Goal: Task Accomplishment & Management: Use online tool/utility

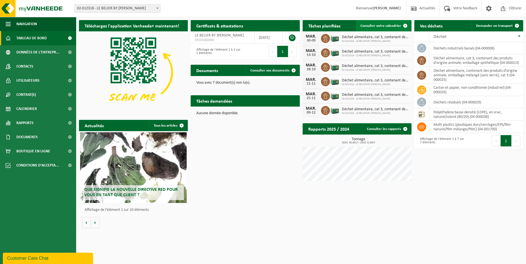
click at [386, 28] on span "Consulter votre calendrier" at bounding box center [381, 26] width 41 height 4
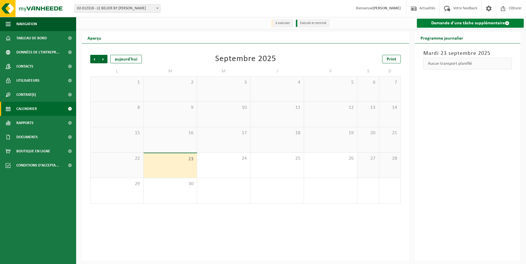
click at [504, 23] on link "Demande d'une tâche supplémentaire" at bounding box center [470, 23] width 107 height 9
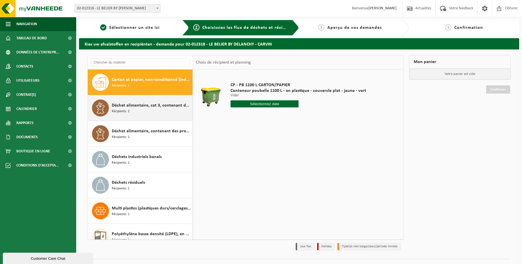
click at [135, 111] on div "Déchet alimentaire, cat 3, contenant des produits d'origine animale, emballage …" at bounding box center [151, 107] width 79 height 17
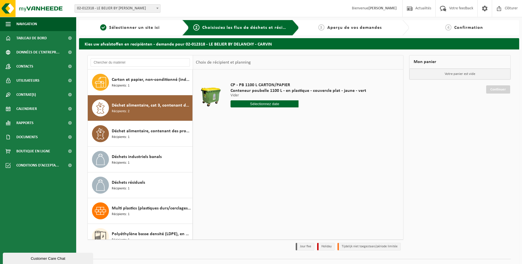
scroll to position [10, 0]
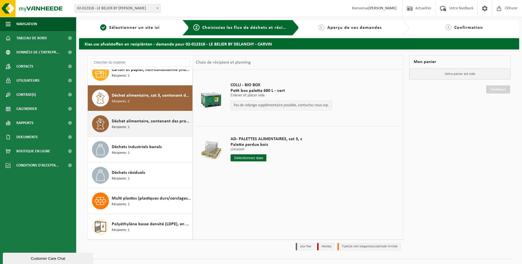
click at [146, 121] on span "Déchet alimentaire, contenant des produits d'origine animale, emballage mélangé…" at bounding box center [151, 121] width 79 height 7
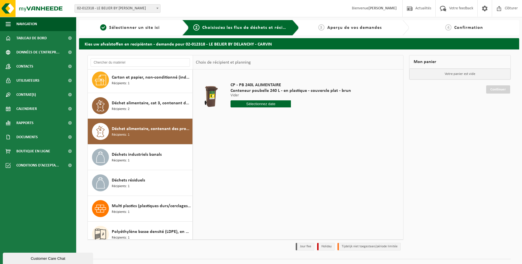
scroll to position [0, 0]
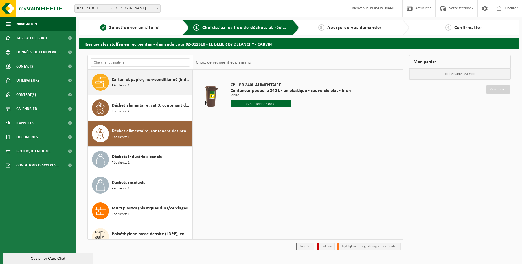
click at [151, 84] on div "Carton et papier, non-conditionné (industriel) Récipients: 1" at bounding box center [151, 82] width 79 height 17
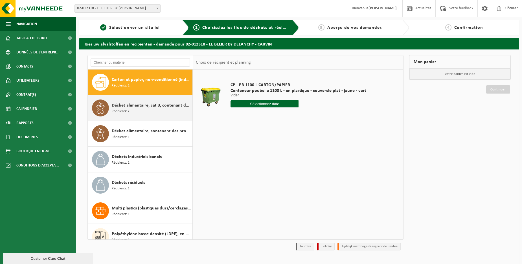
click at [130, 102] on span "Déchet alimentaire, cat 3, contenant des produits d'origine animale, emballage …" at bounding box center [151, 105] width 79 height 7
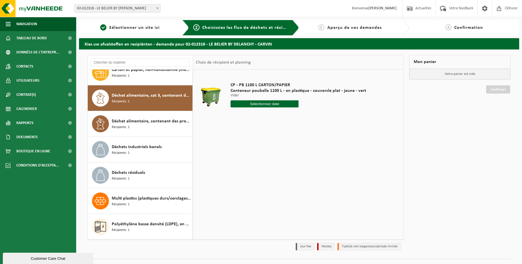
scroll to position [10, 0]
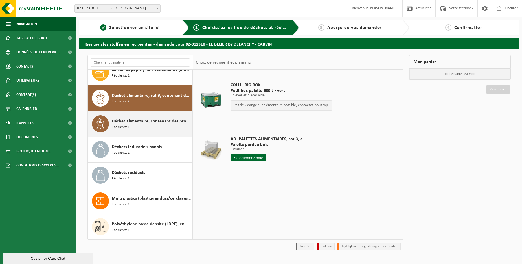
click at [133, 120] on span "Déchet alimentaire, contenant des produits d'origine animale, emballage mélangé…" at bounding box center [151, 121] width 79 height 7
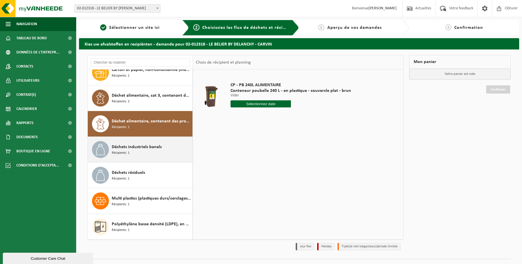
click at [136, 149] on span "Déchets industriels banals" at bounding box center [137, 146] width 50 height 7
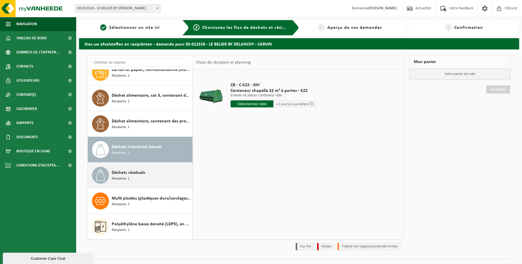
click at [143, 172] on span "Déchets résiduels" at bounding box center [128, 172] width 33 height 7
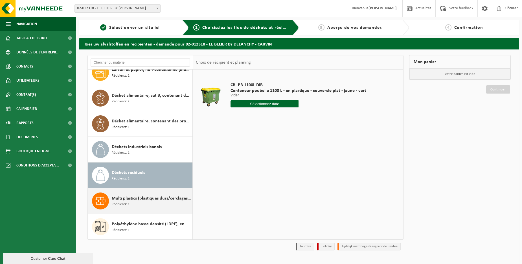
click at [152, 207] on div "Multi plastics (plastiques durs/cerclages/EPS/film naturel/film mélange/PMC) Ré…" at bounding box center [151, 200] width 79 height 17
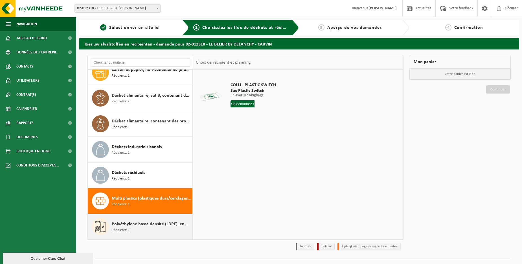
click at [137, 224] on span "Polyéthylène basse densité (LDPE), en vrac, naturel/coloré (80/20)" at bounding box center [151, 223] width 79 height 7
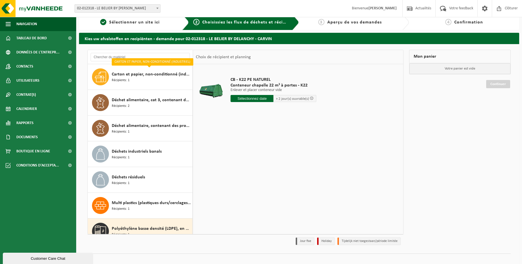
scroll to position [0, 0]
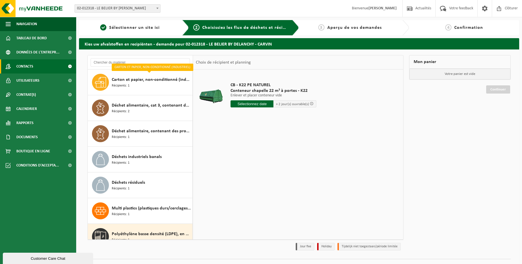
click at [30, 67] on span "Contacts" at bounding box center [24, 66] width 17 height 14
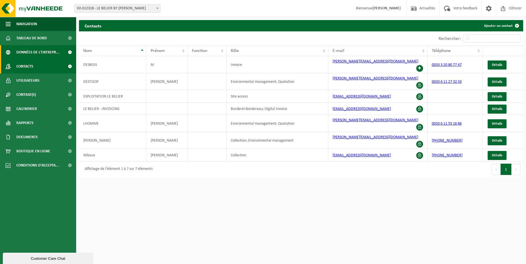
click at [36, 50] on span "Données de l'entrepr..." at bounding box center [37, 52] width 43 height 14
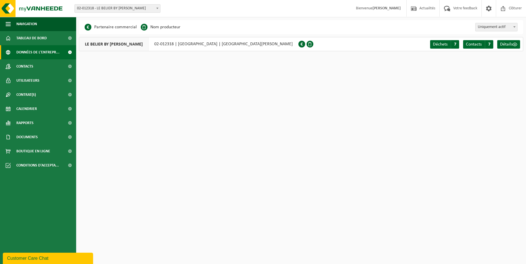
click at [299, 43] on span at bounding box center [302, 44] width 7 height 7
click at [510, 42] on span "Détails" at bounding box center [506, 44] width 13 height 5
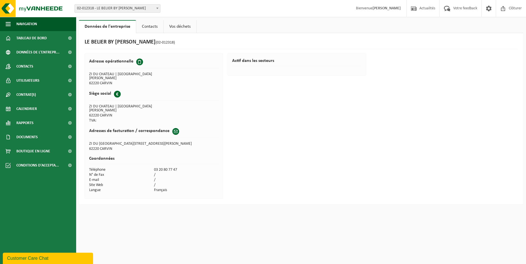
click at [186, 25] on link "Vos déchets" at bounding box center [180, 26] width 33 height 13
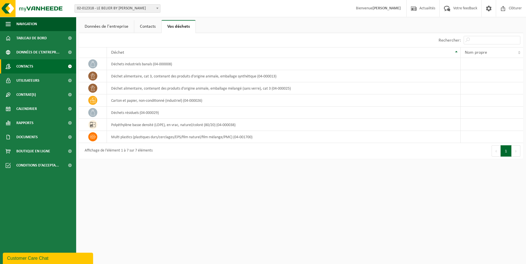
click at [28, 63] on span "Contacts" at bounding box center [24, 66] width 17 height 14
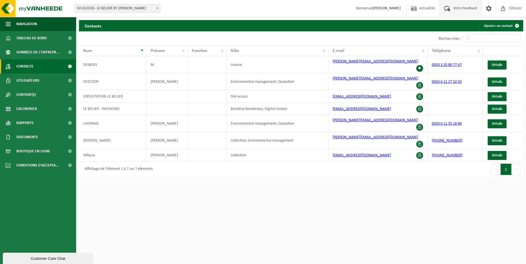
click at [457, 6] on span "Votre feedback" at bounding box center [465, 8] width 27 height 17
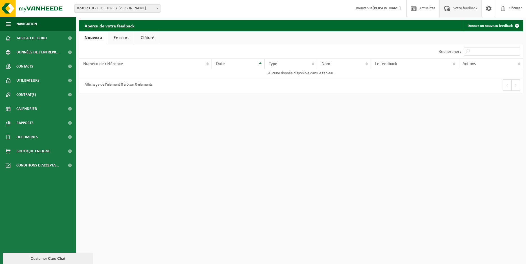
click at [446, 10] on span at bounding box center [447, 8] width 9 height 17
click at [115, 66] on th "Numéro de référence" at bounding box center [145, 63] width 133 height 11
click at [491, 9] on span at bounding box center [489, 8] width 8 height 17
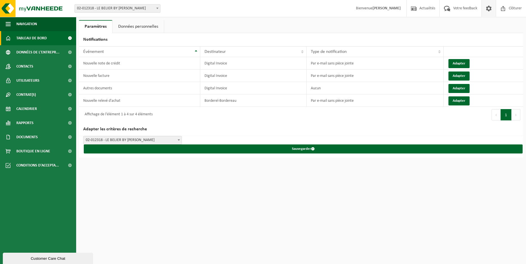
click at [28, 35] on span "Tableau de bord" at bounding box center [31, 38] width 30 height 14
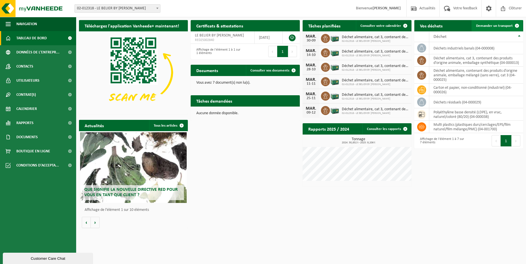
click at [501, 26] on span "Demander un transport" at bounding box center [494, 26] width 37 height 4
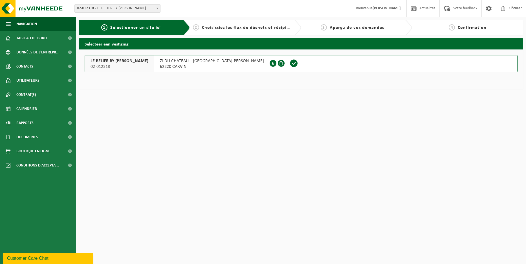
click at [290, 65] on span at bounding box center [294, 63] width 8 height 8
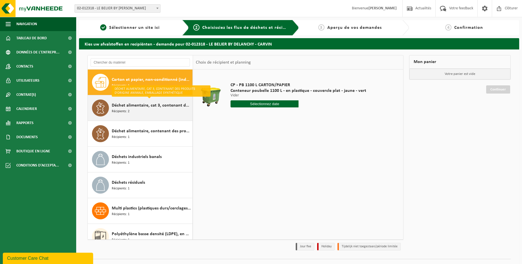
click at [136, 105] on span "Déchet alimentaire, cat 3, contenant des produits d'origine animale, emballage …" at bounding box center [151, 105] width 79 height 7
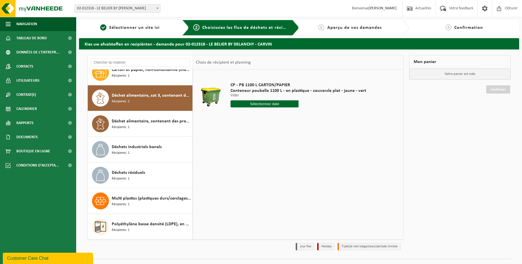
scroll to position [10, 0]
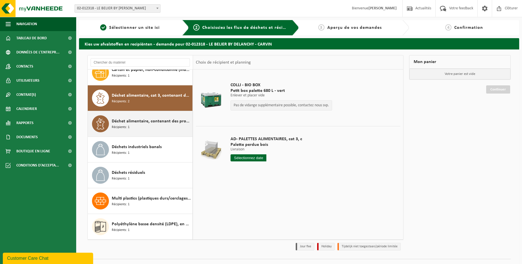
click at [129, 126] on span "Récipients: 1" at bounding box center [121, 126] width 18 height 5
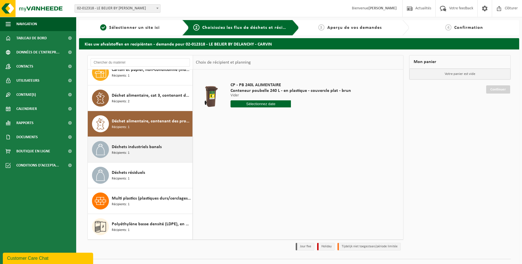
click at [135, 152] on div "Déchets industriels banals Récipients: 1" at bounding box center [151, 149] width 79 height 17
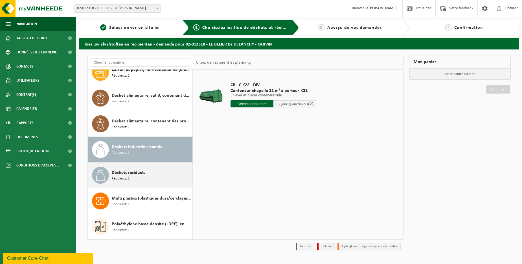
click at [144, 173] on span "Déchets résiduels" at bounding box center [128, 172] width 33 height 7
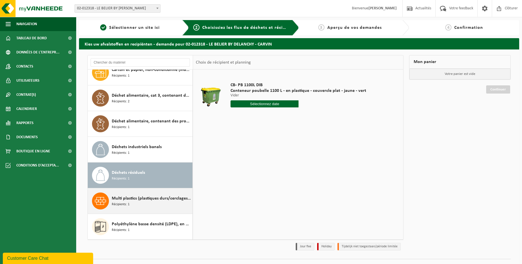
click at [137, 199] on span "Multi plastics (plastiques durs/cerclages/EPS/film naturel/film mélange/PMC)" at bounding box center [151, 198] width 79 height 7
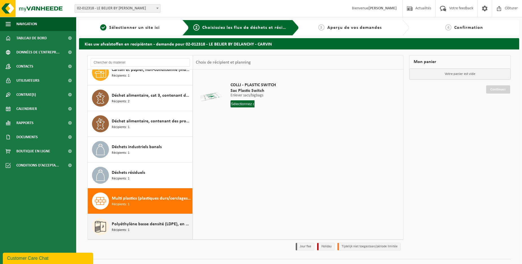
click at [142, 226] on span "Polyéthylène basse densité (LDPE), en vrac, naturel/coloré (80/20)" at bounding box center [151, 223] width 79 height 7
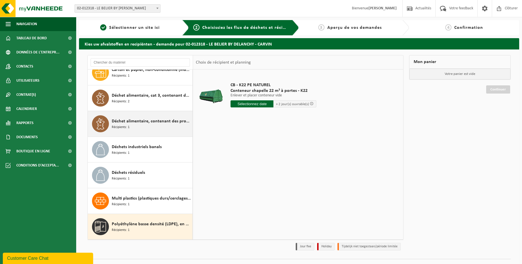
scroll to position [0, 0]
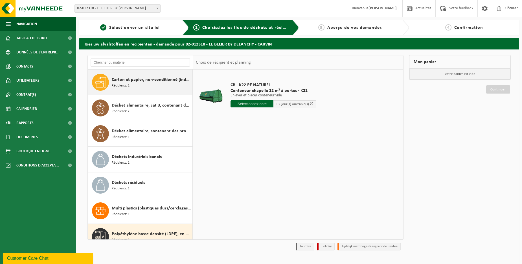
click at [118, 82] on span "Carton et papier, non-conditionné (industriel)" at bounding box center [151, 79] width 79 height 7
